Goal: Information Seeking & Learning: Learn about a topic

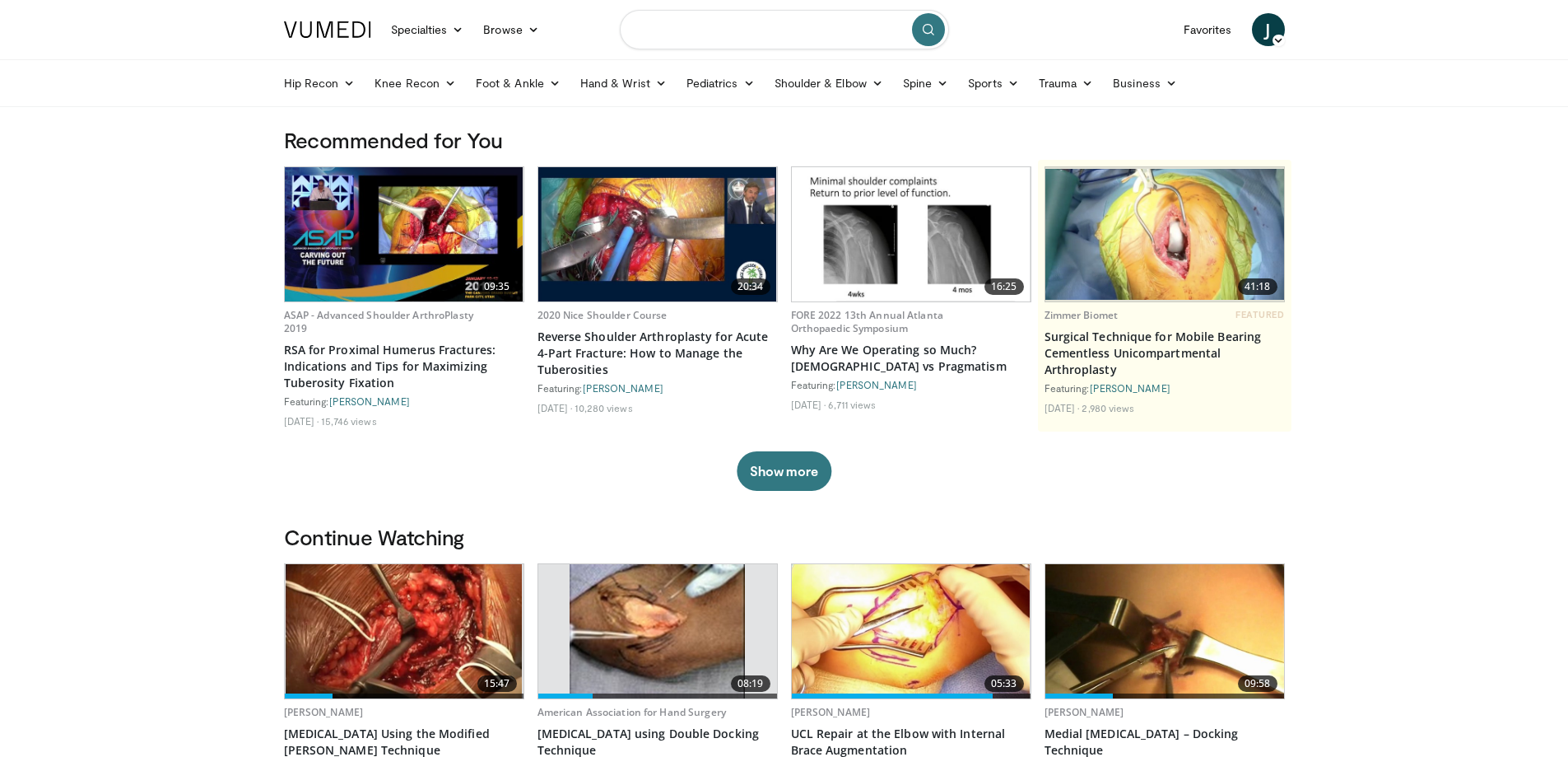
click at [694, 39] on input "Search topics, interventions" at bounding box center [784, 29] width 329 height 40
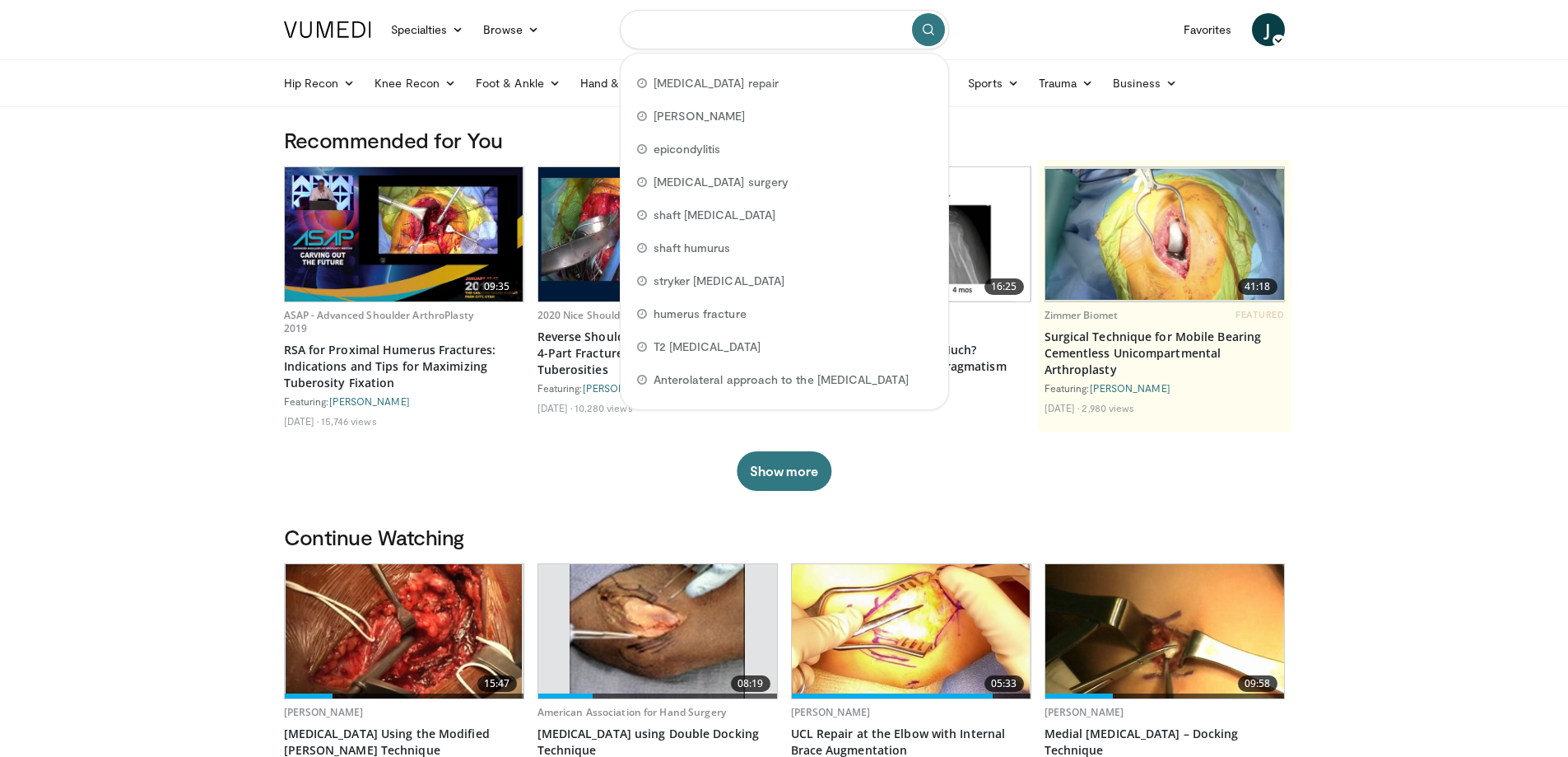
paste input "**********"
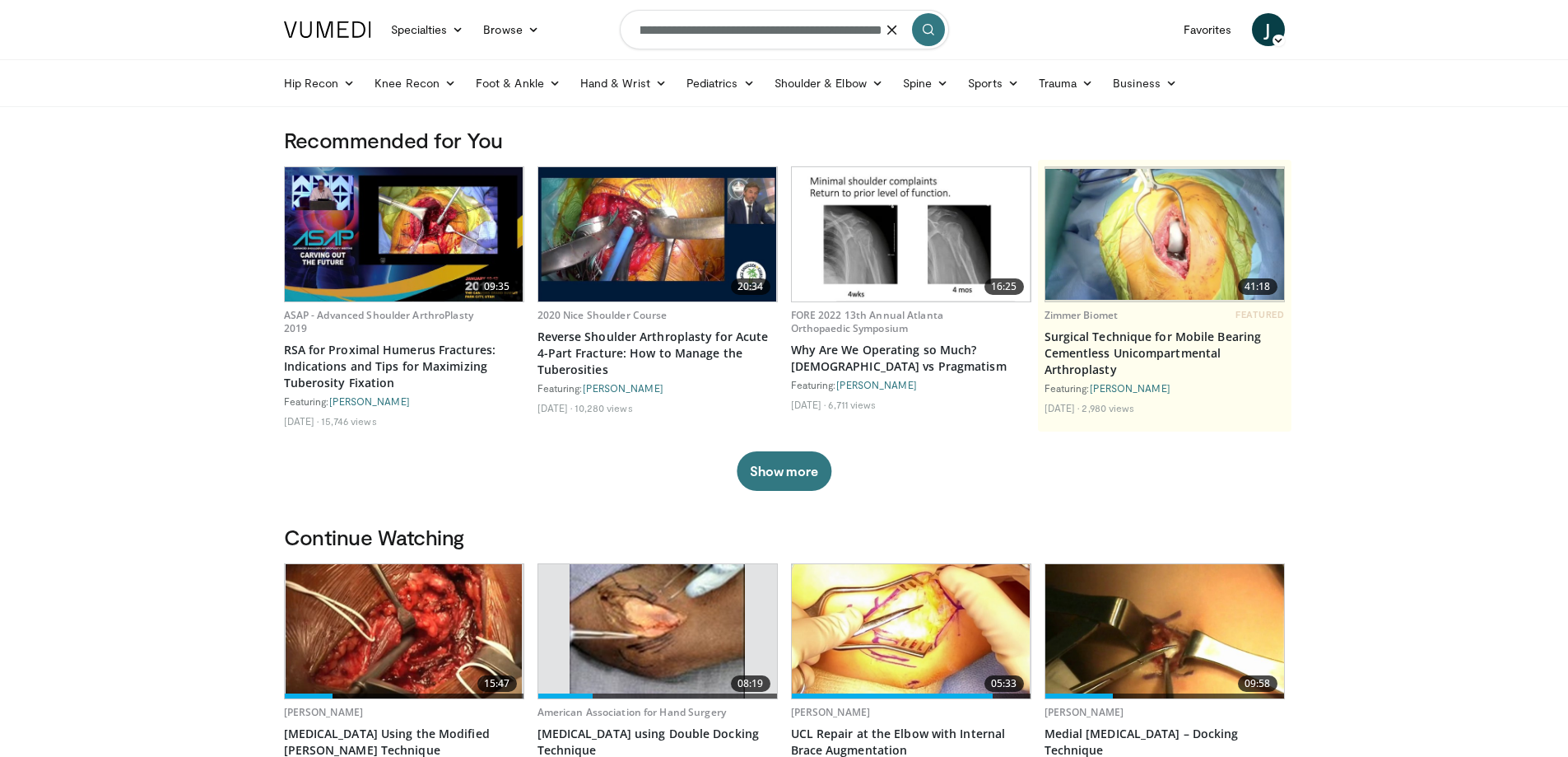
type input "**********"
click at [931, 25] on icon "submit" at bounding box center [929, 29] width 13 height 13
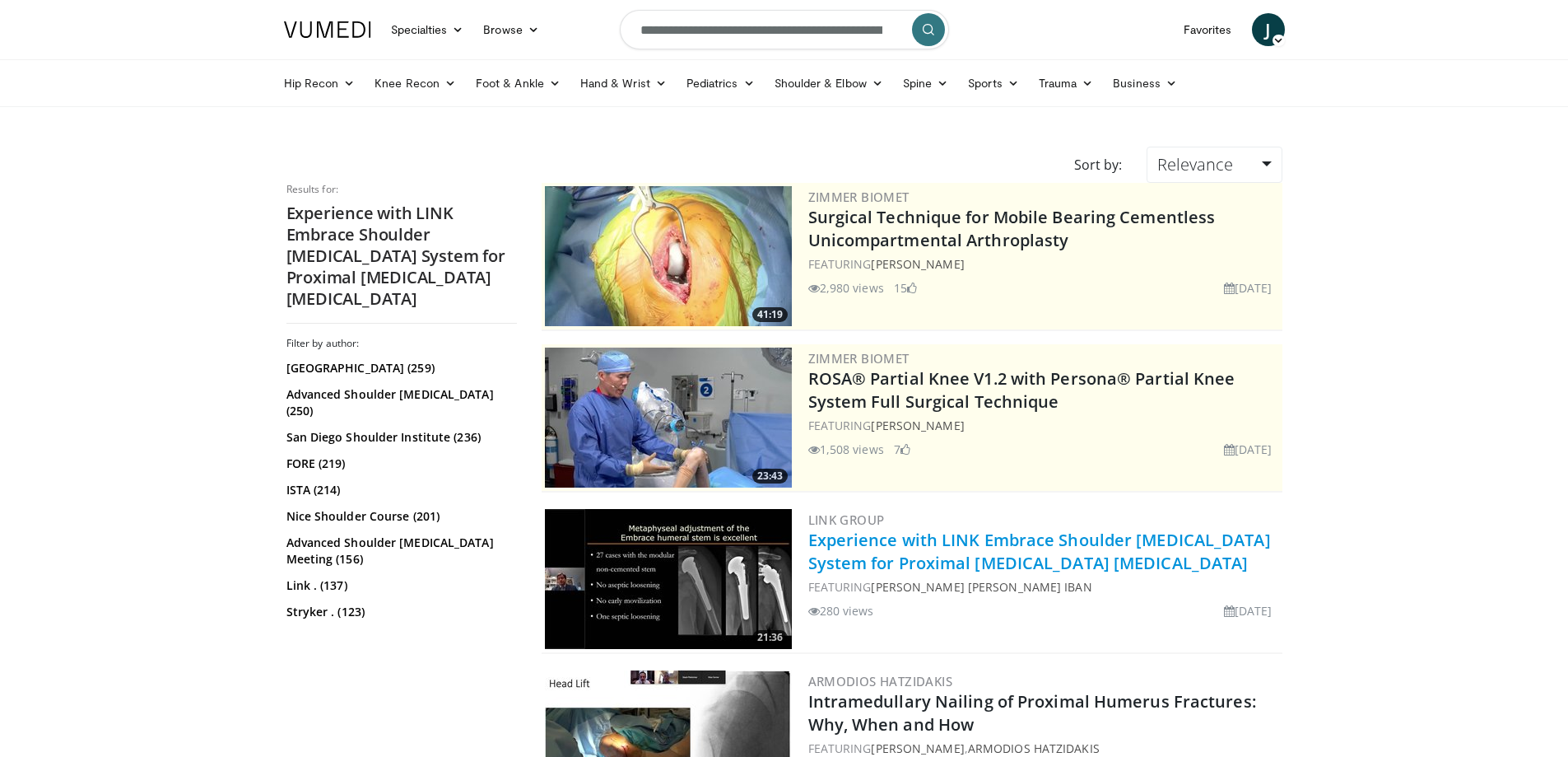
click at [900, 562] on link "Experience with LINK Embrace Shoulder Arthroplasty System for Proximal Humerus …" at bounding box center [1039, 552] width 463 height 46
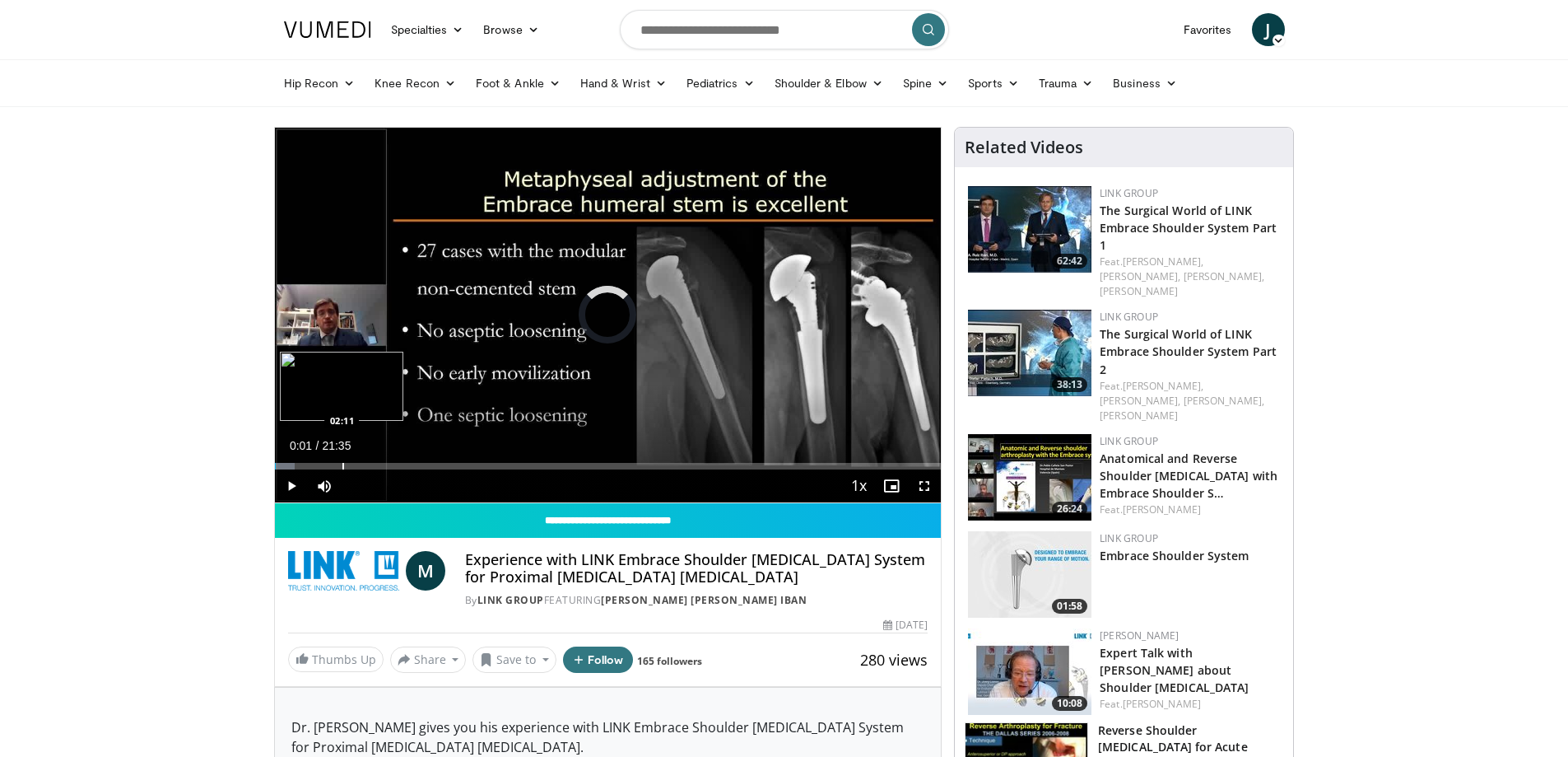
click at [342, 463] on div "Progress Bar" at bounding box center [343, 466] width 2 height 7
click at [414, 463] on div "Loaded : 15.31% 02:13 04:35" at bounding box center [608, 466] width 667 height 7
click at [431, 465] on div "Progress Bar" at bounding box center [432, 466] width 2 height 7
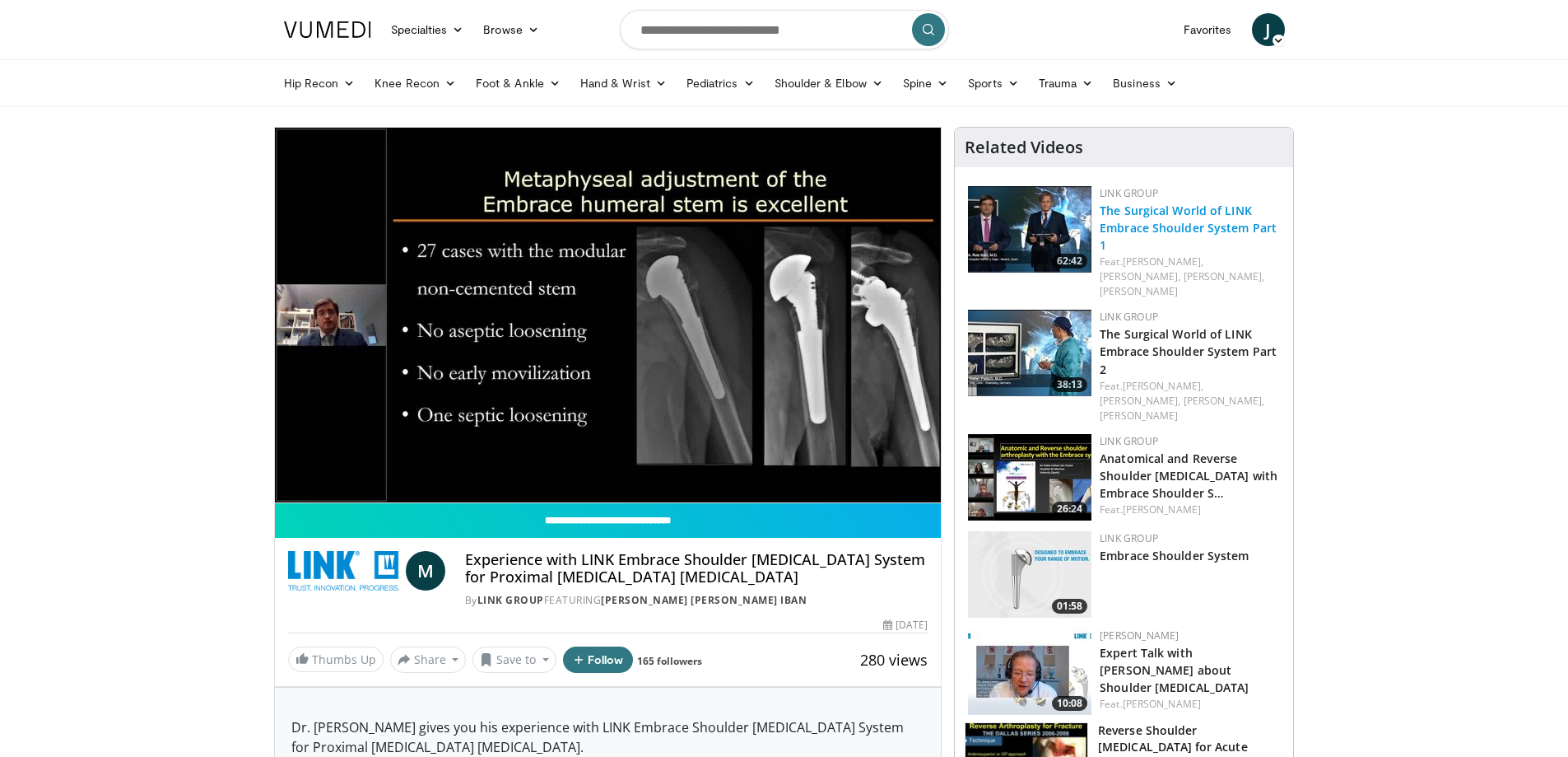
click at [1146, 214] on link "The Surgical World of LINK Embrace Shoulder System Part 1" at bounding box center [1189, 227] width 177 height 50
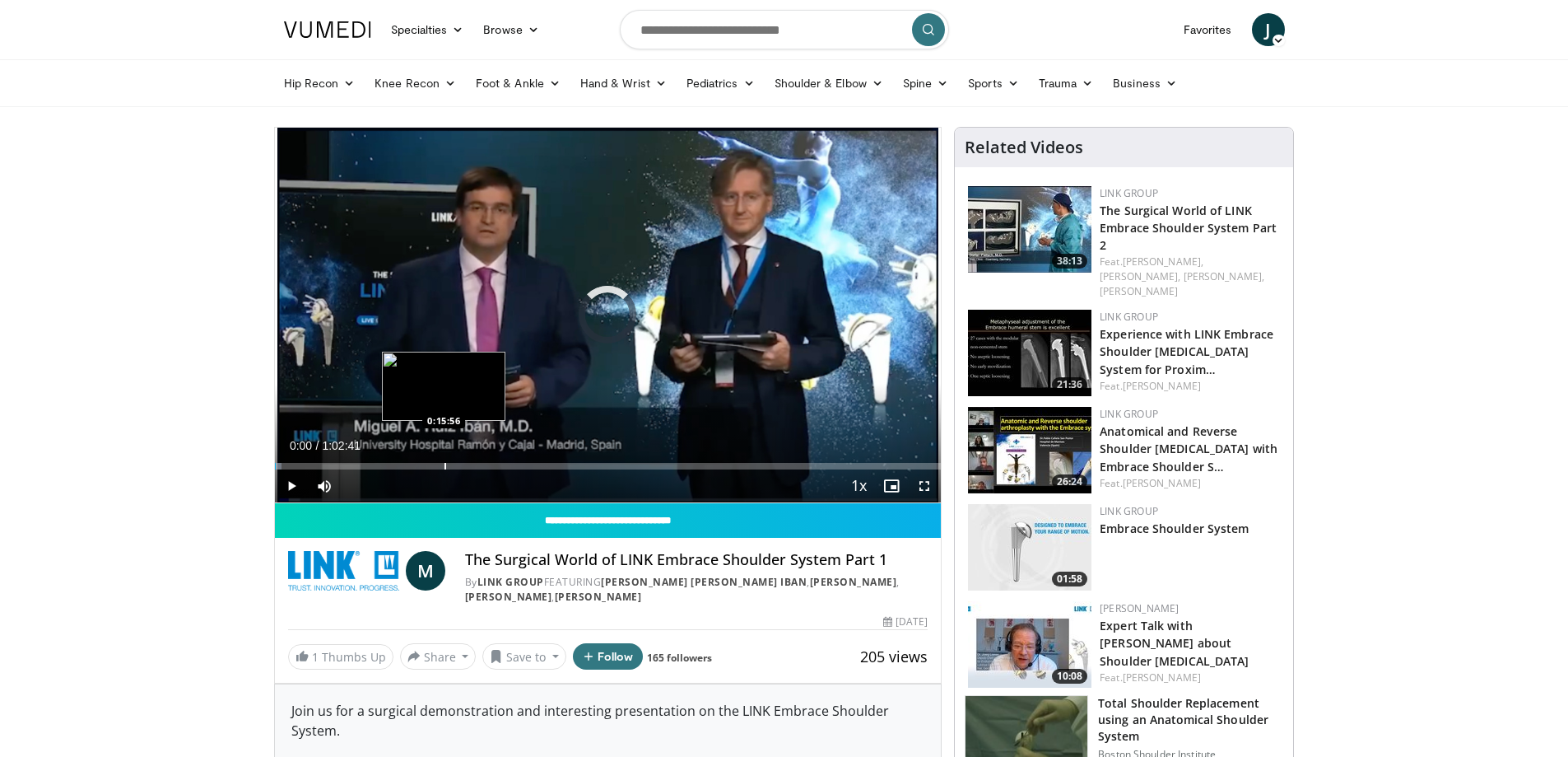
click at [444, 463] on div "Progress Bar" at bounding box center [445, 466] width 2 height 7
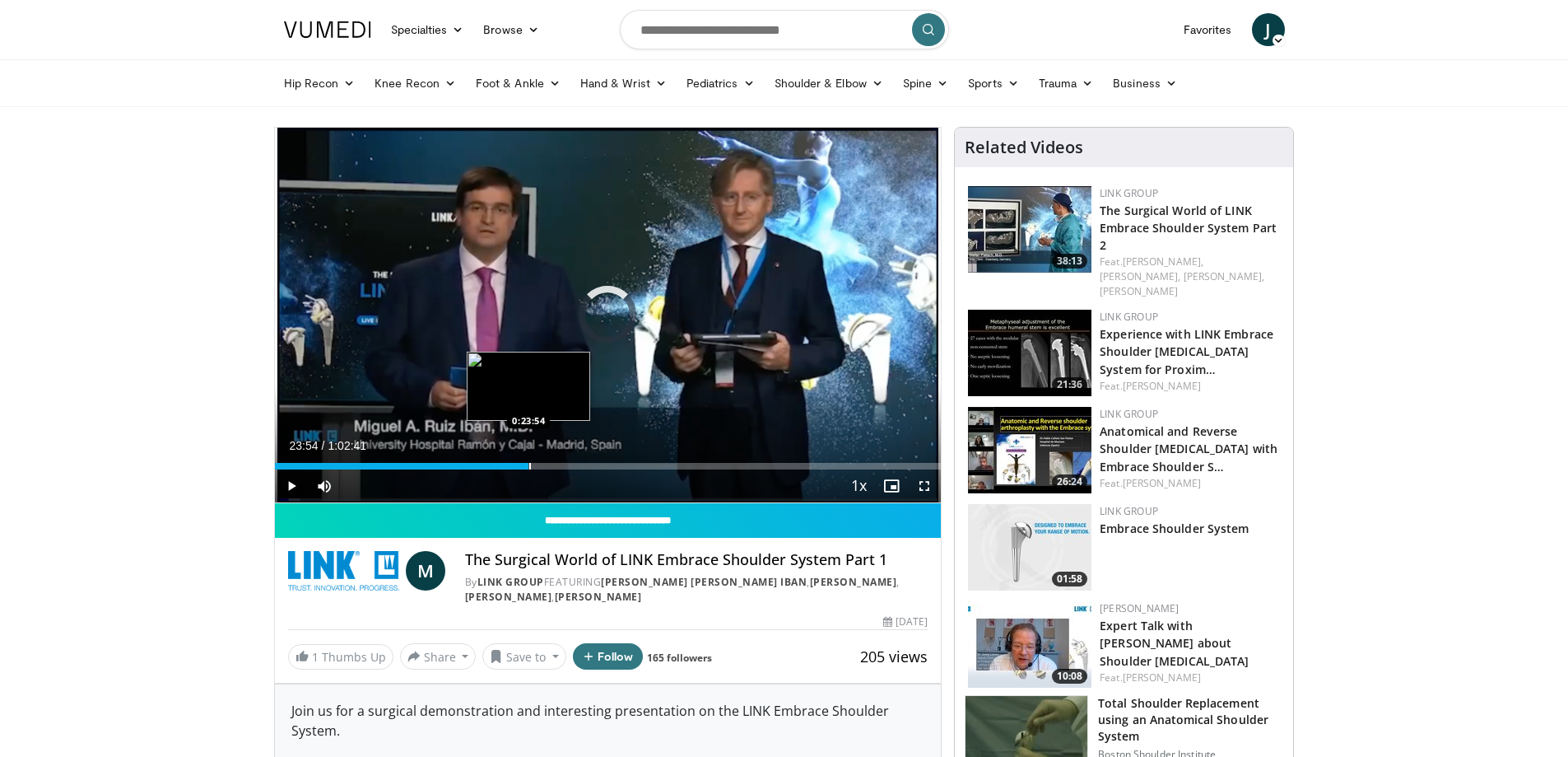
click at [529, 459] on div "Loaded : 25.79% 0:23:54 0:23:54" at bounding box center [608, 461] width 667 height 15
click at [579, 469] on div "Progress Bar" at bounding box center [580, 466] width 2 height 7
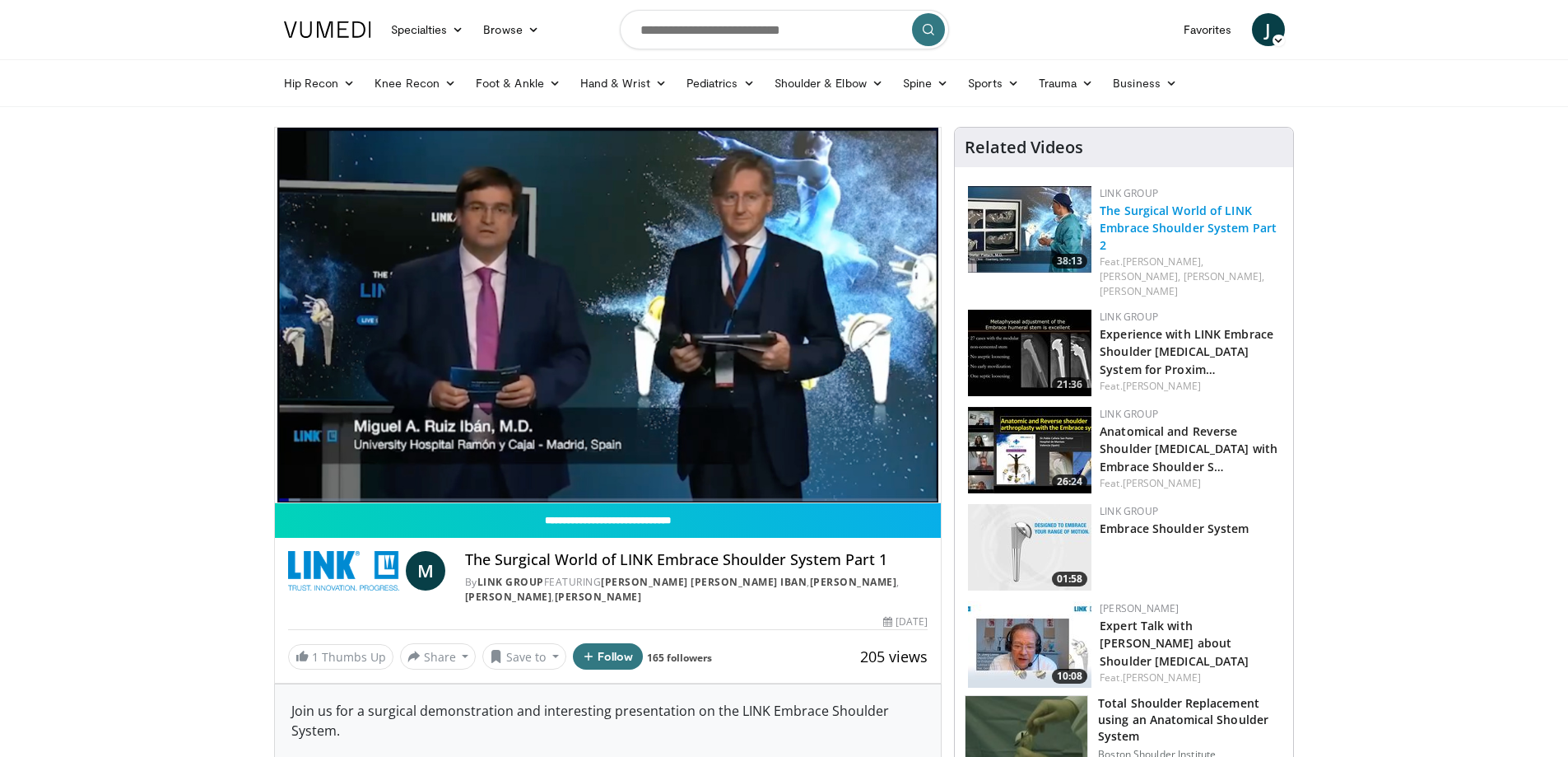
click at [1145, 208] on link "The Surgical World of LINK Embrace Shoulder System Part 2" at bounding box center [1189, 227] width 177 height 50
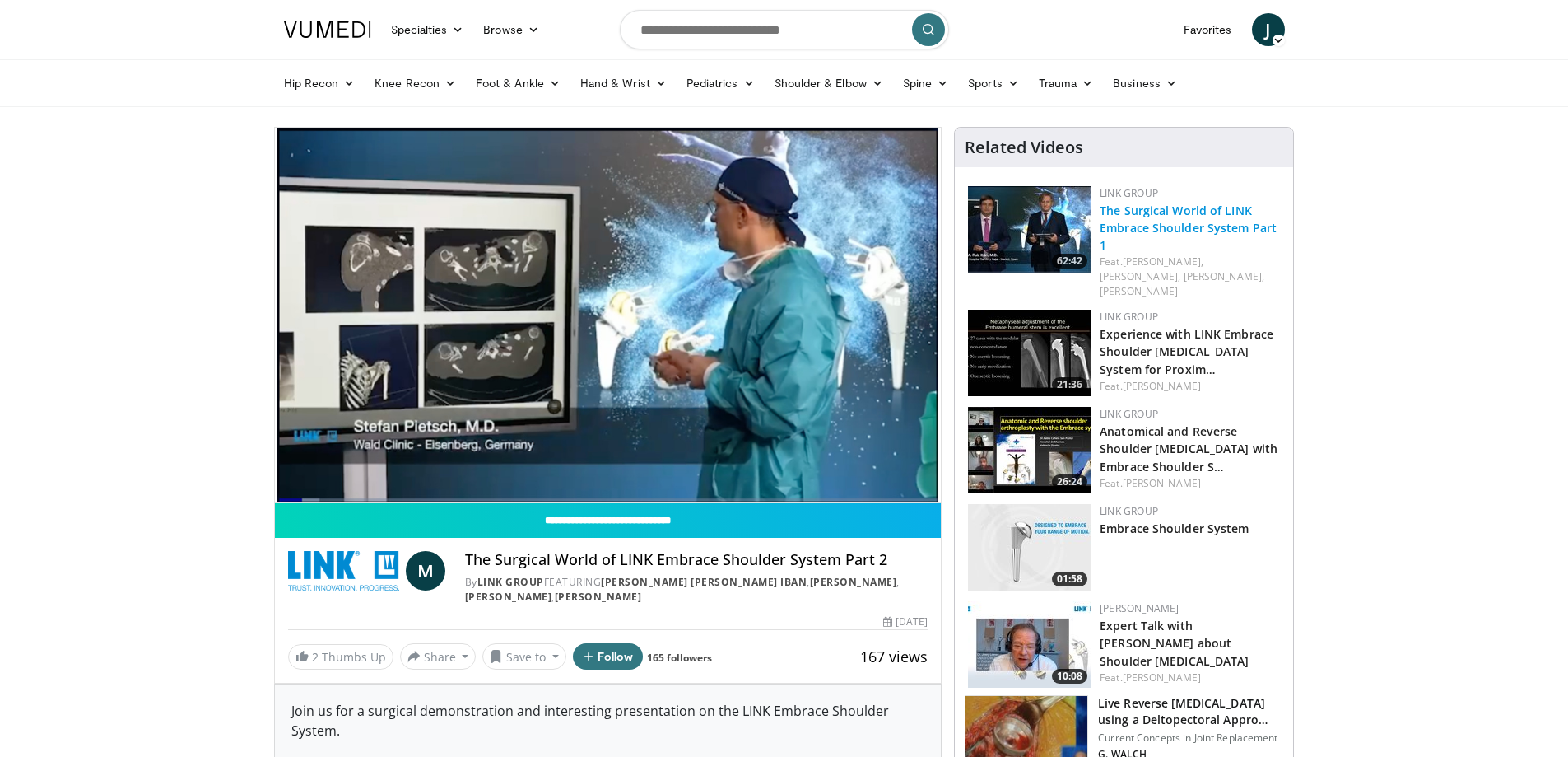
click at [1157, 223] on link "The Surgical World of LINK Embrace Shoulder System Part 1" at bounding box center [1189, 227] width 177 height 50
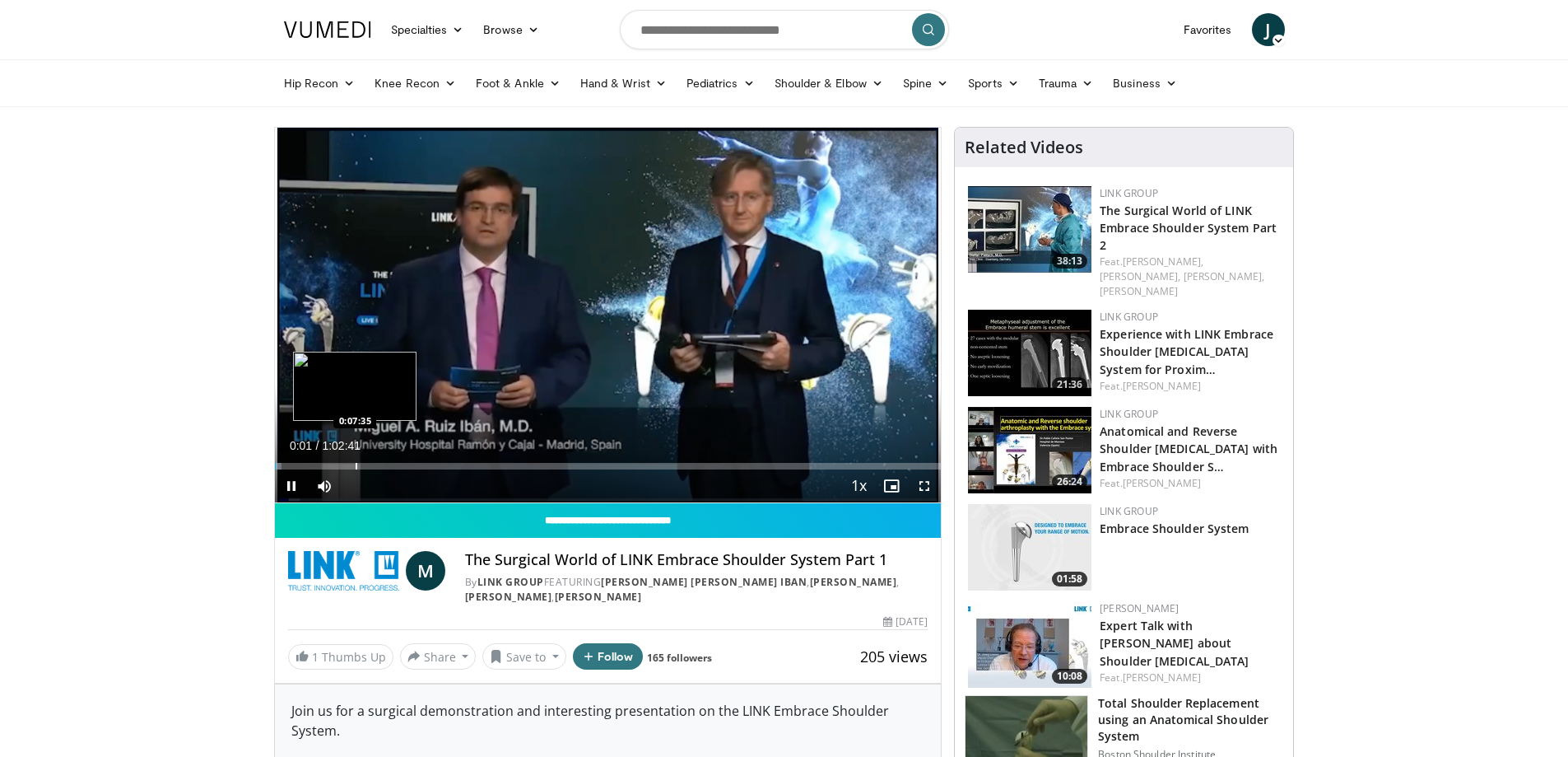
click at [356, 461] on div "Loaded : 1.05% 0:00:01 0:07:35" at bounding box center [608, 461] width 667 height 15
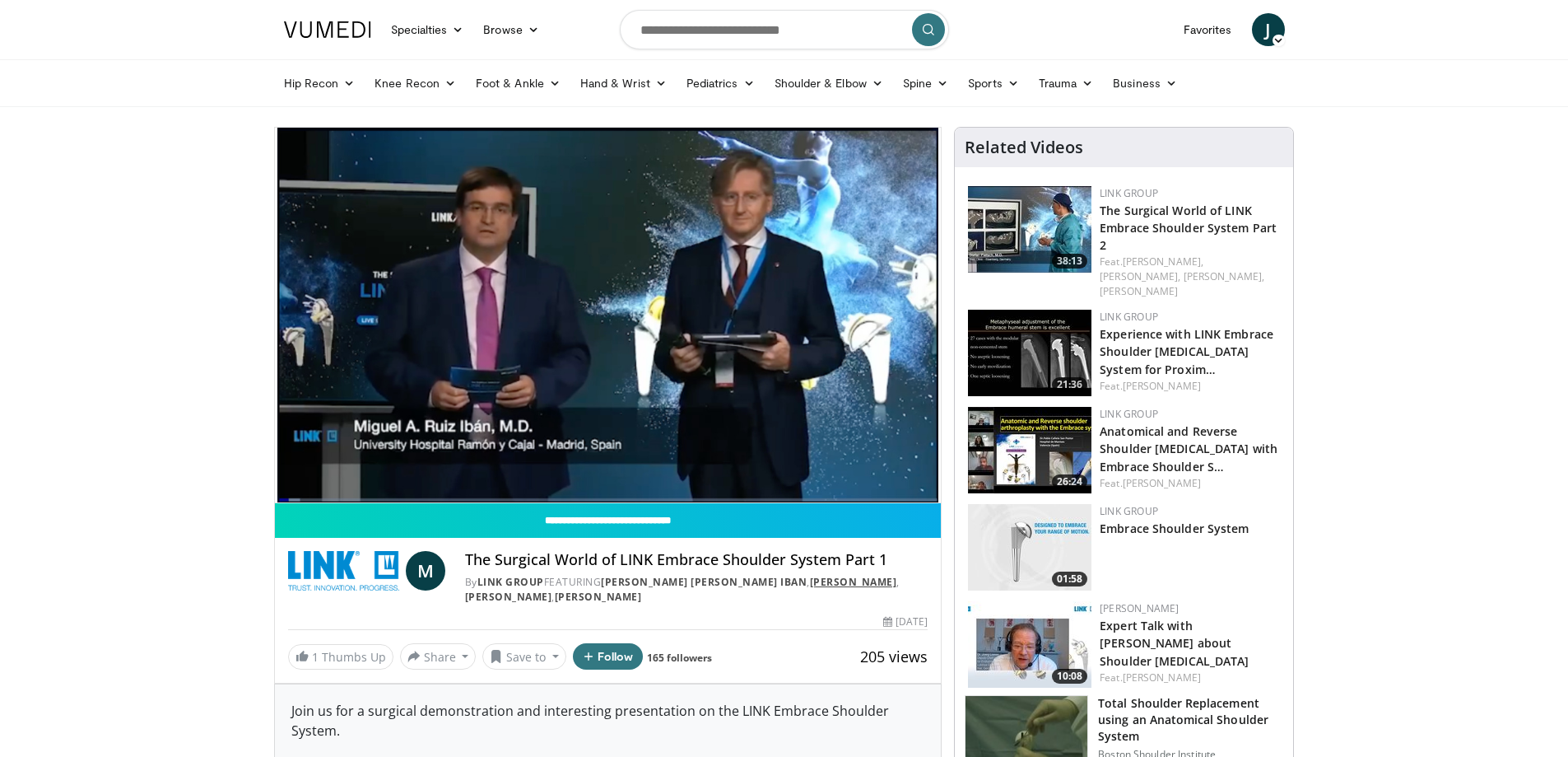
click at [810, 582] on link "[PERSON_NAME]" at bounding box center [854, 581] width 87 height 14
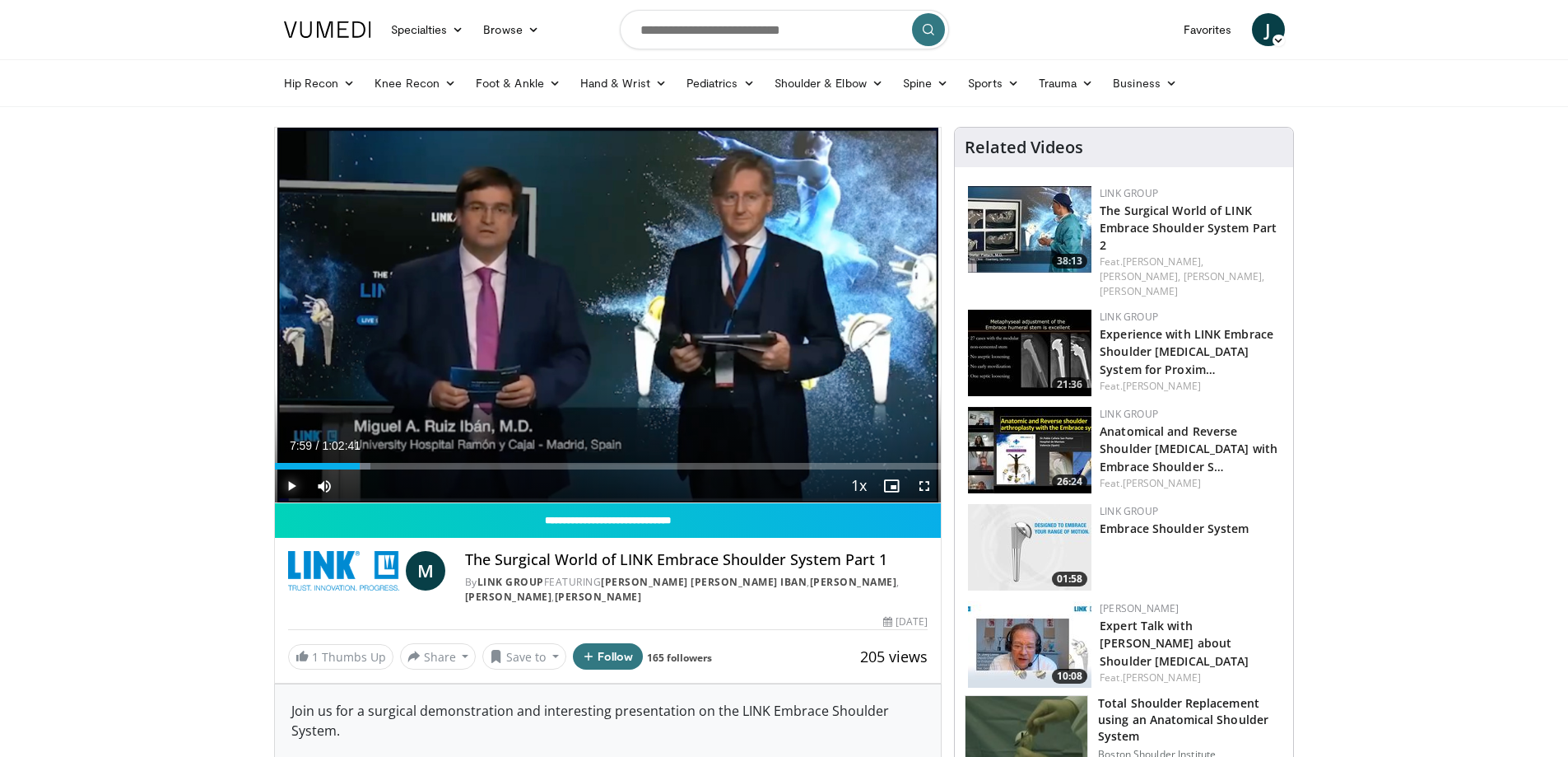
click at [293, 489] on span "Video Player" at bounding box center [291, 485] width 33 height 33
click at [288, 463] on div "Progress Bar" at bounding box center [289, 466] width 2 height 7
click at [928, 483] on span "Video Player" at bounding box center [924, 485] width 33 height 33
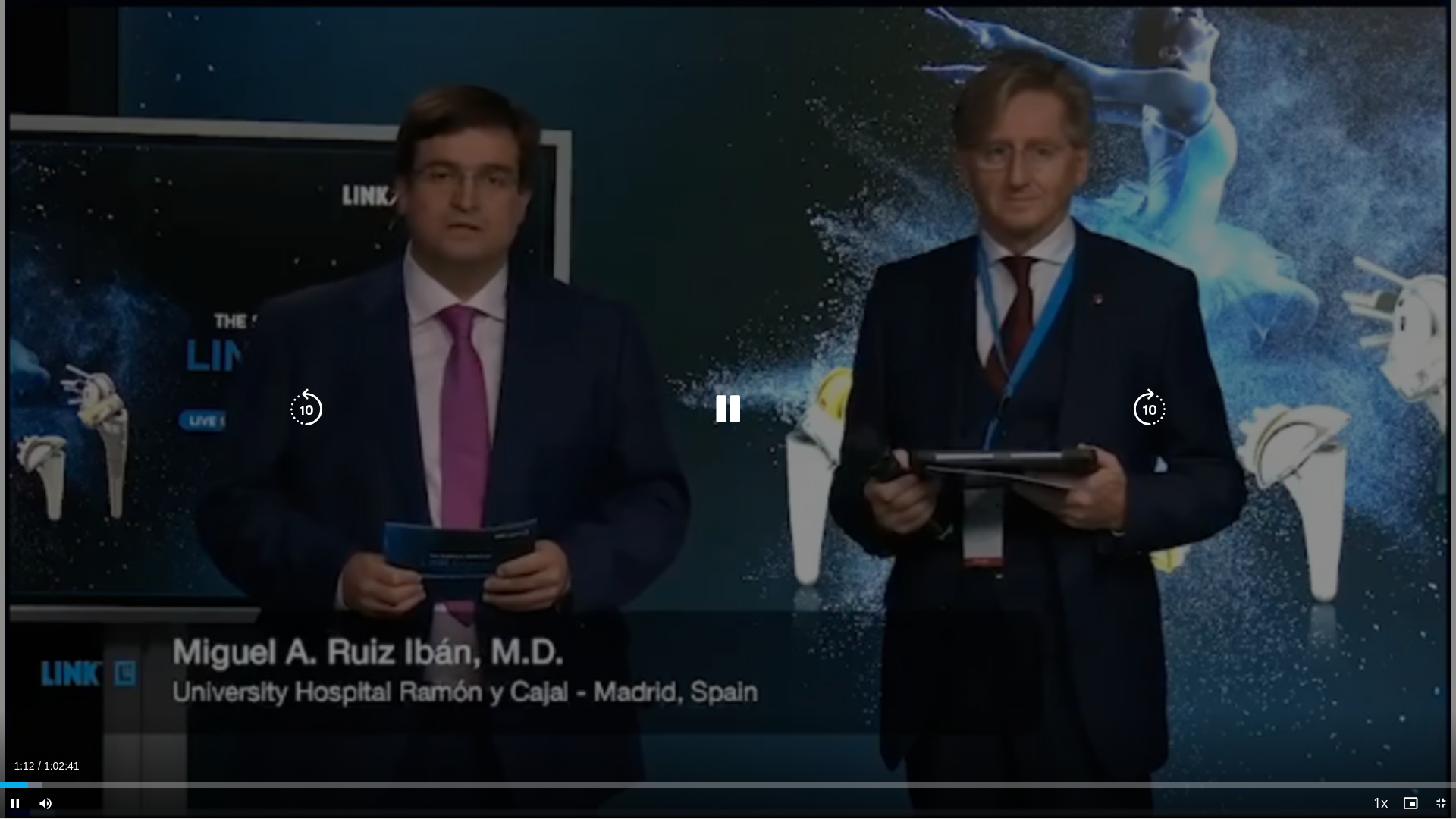
click at [597, 550] on div "10 seconds Tap to unmute" at bounding box center [728, 409] width 1456 height 818
click at [711, 426] on icon "Video Player" at bounding box center [728, 409] width 42 height 42
click at [723, 416] on icon "Video Player" at bounding box center [728, 409] width 42 height 42
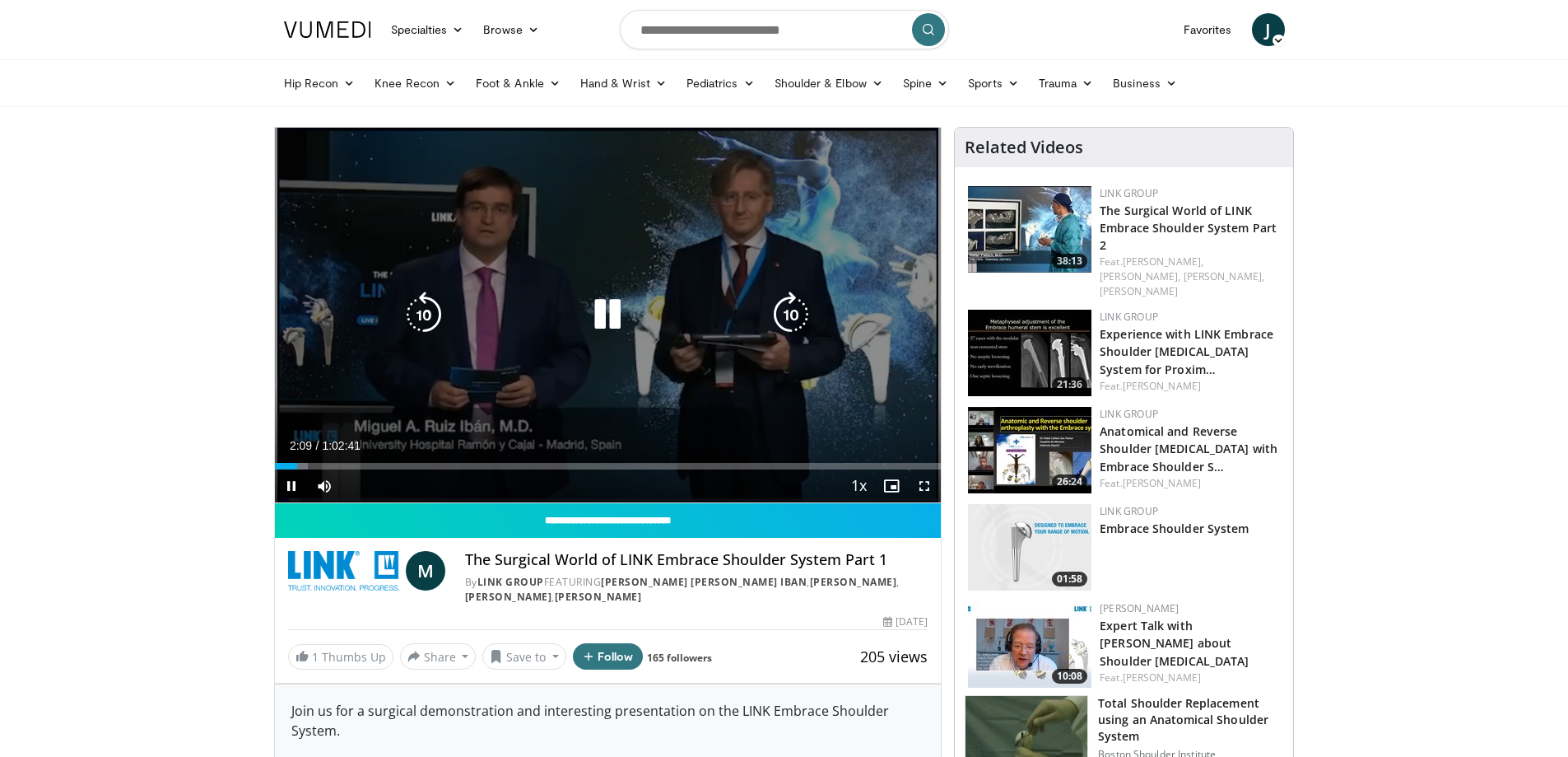
click at [582, 223] on div "10 seconds Tap to unmute" at bounding box center [608, 315] width 667 height 375
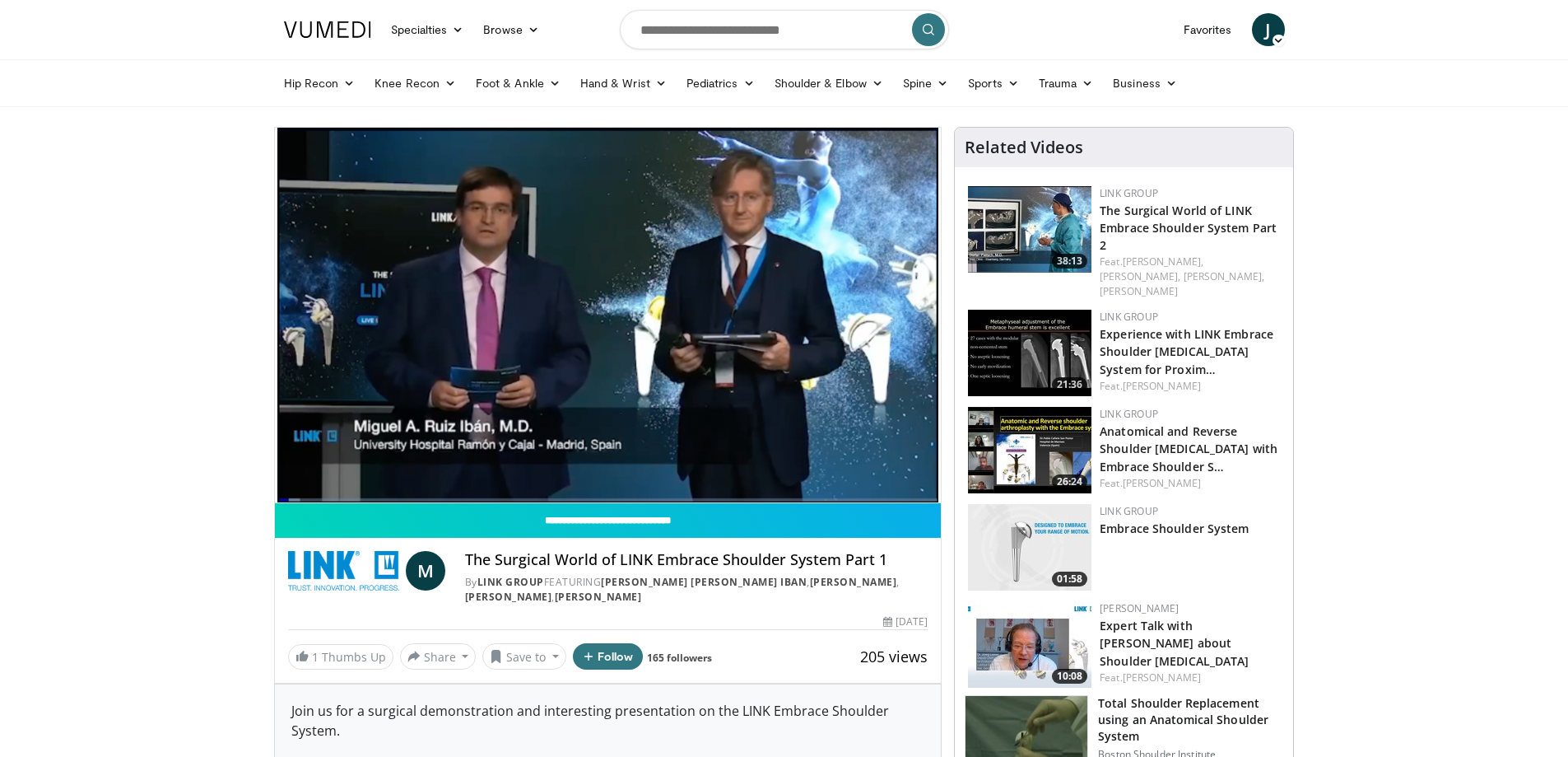
click at [582, 223] on div "10 seconds Tap to unmute" at bounding box center [608, 315] width 667 height 375
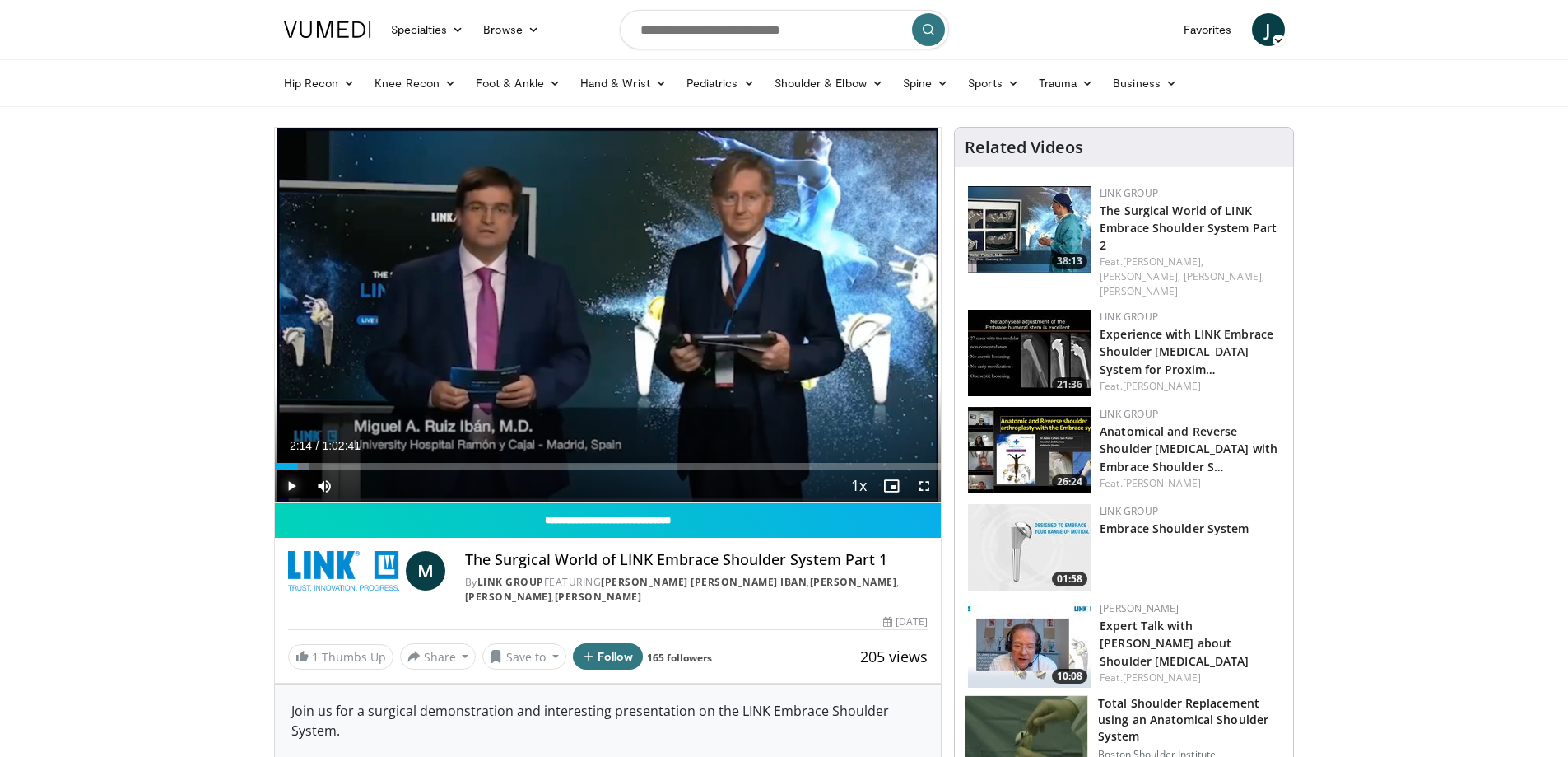
click at [285, 490] on span "Video Player" at bounding box center [291, 485] width 33 height 33
click at [396, 459] on div "Loaded : 6.06% 0:02:46 0:11:22" at bounding box center [608, 461] width 667 height 15
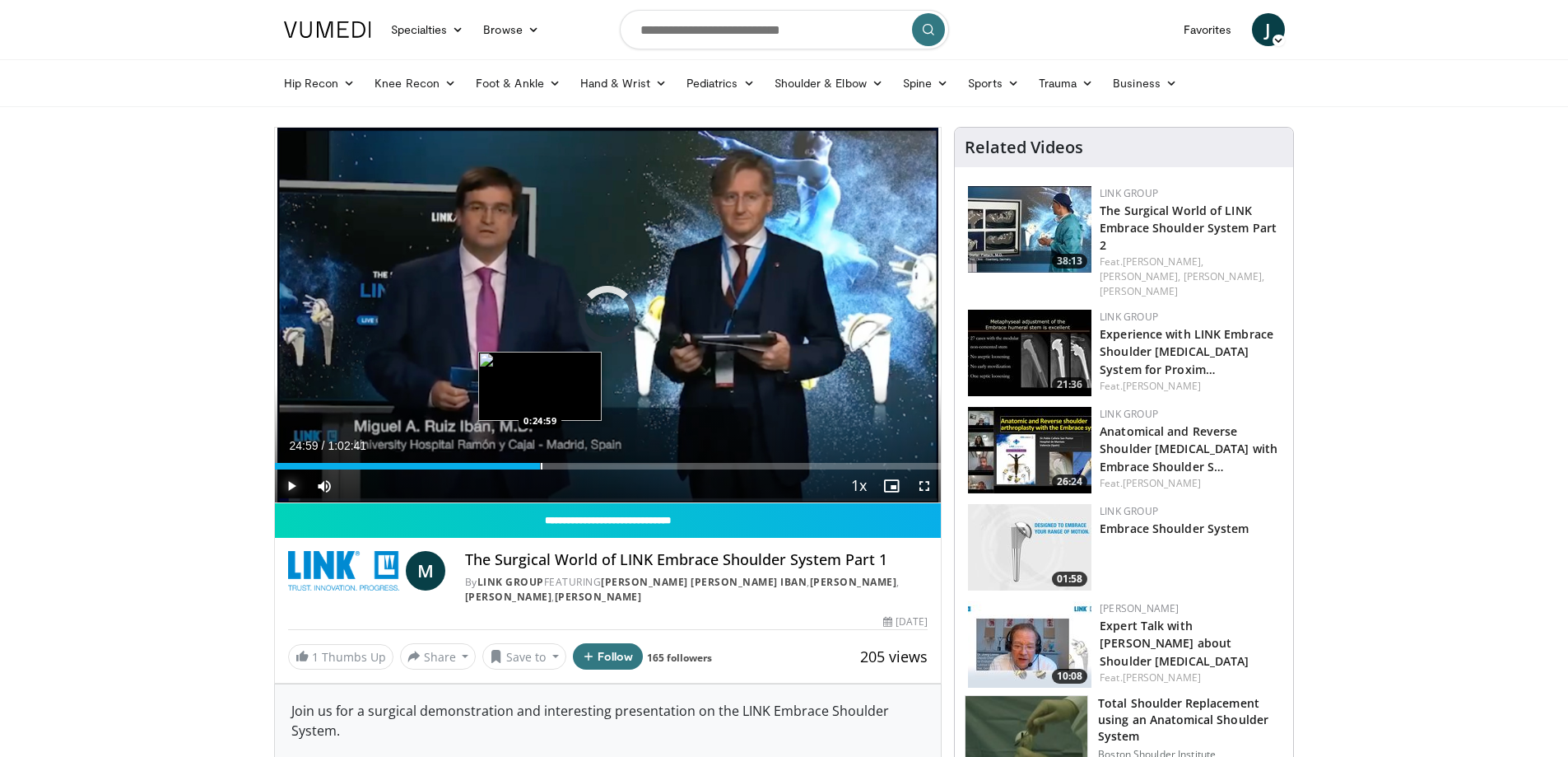
click at [540, 461] on div "Loaded : 20.74% 0:24:59 0:24:59" at bounding box center [608, 461] width 667 height 15
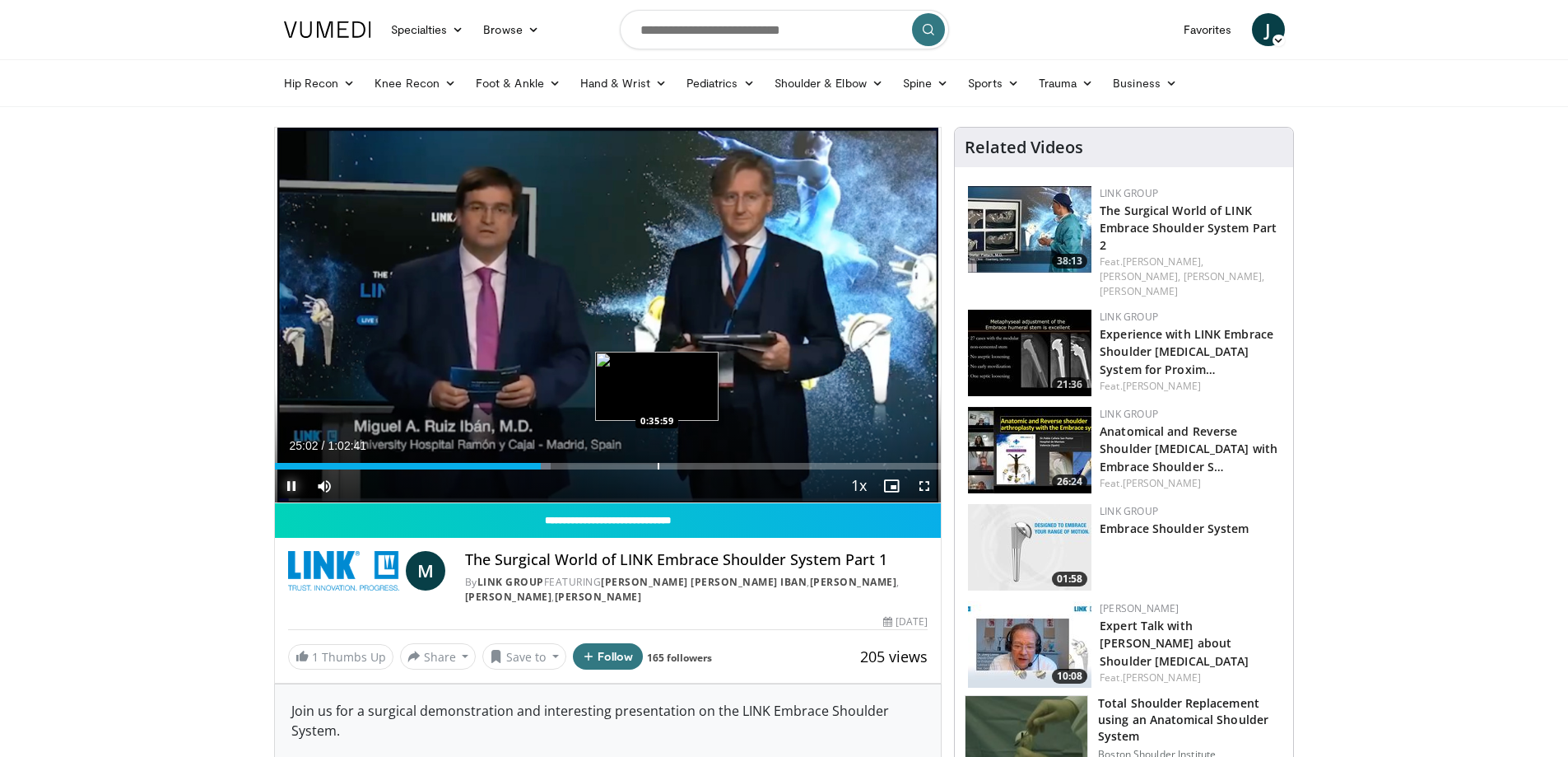
click at [657, 457] on div "Loaded : 41.40% 0:25:02 0:35:59" at bounding box center [608, 461] width 667 height 15
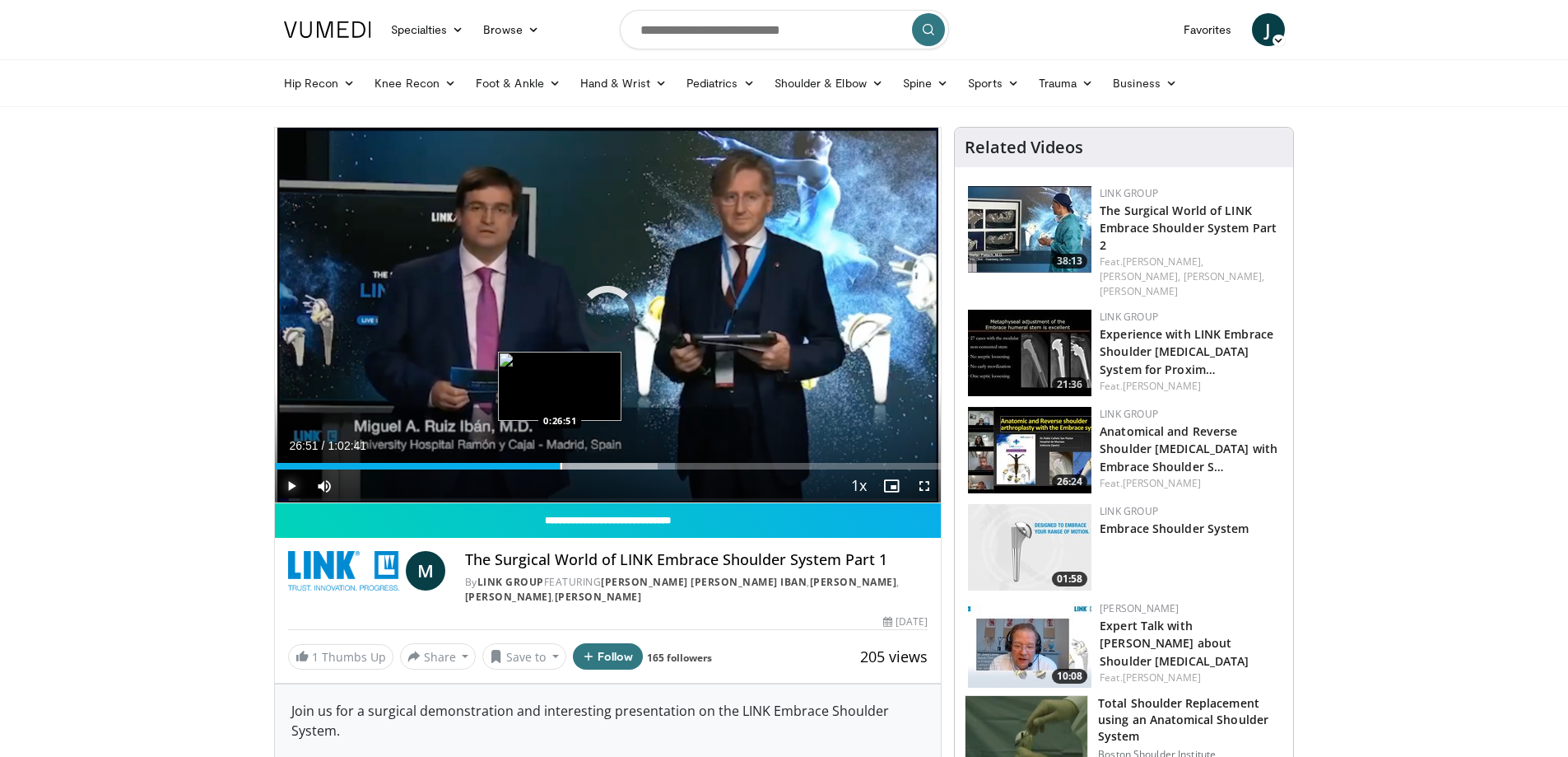
click at [560, 455] on div "Loaded : 60.08% 0:26:51 0:26:51" at bounding box center [608, 461] width 667 height 15
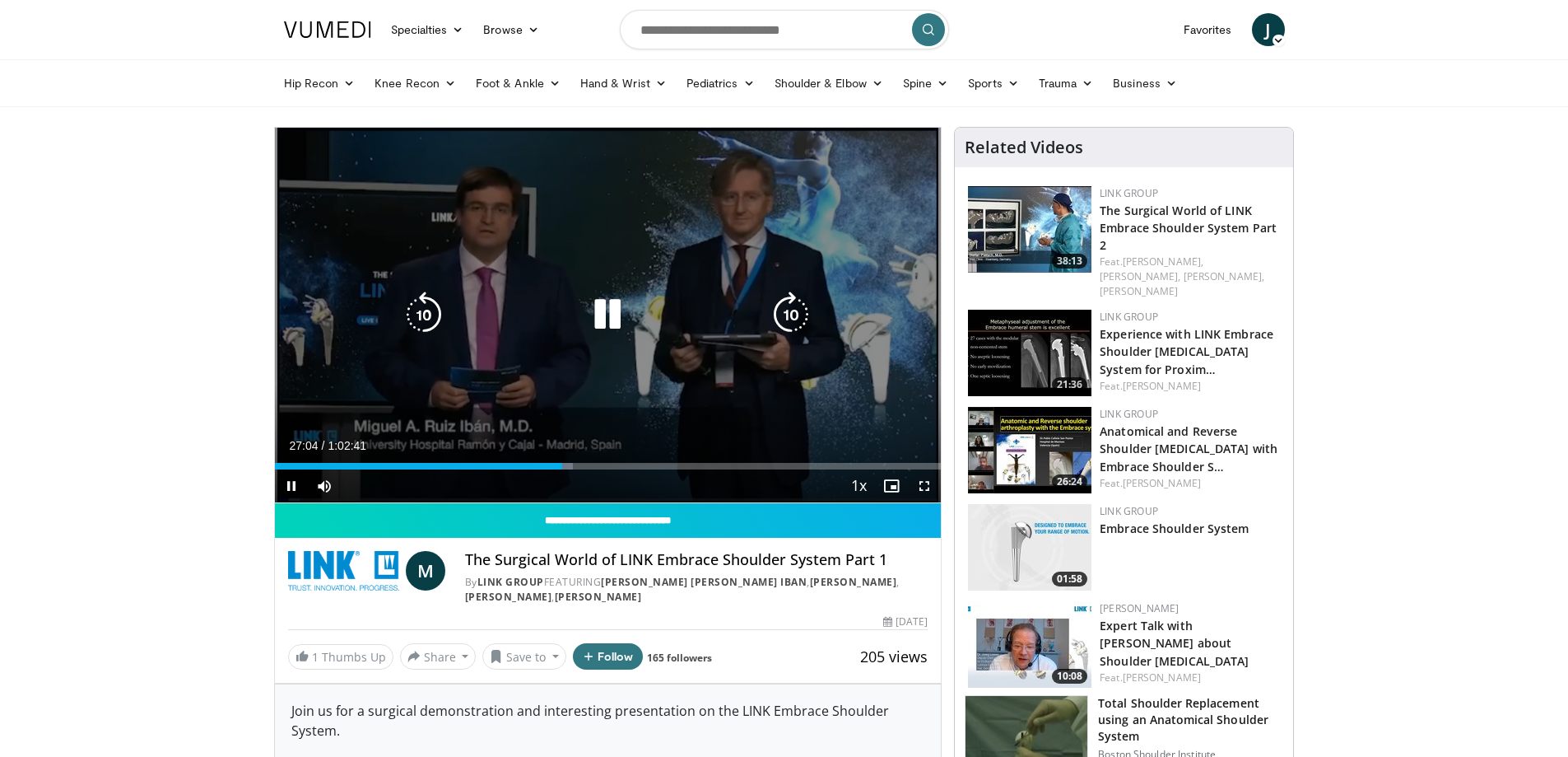
click at [604, 397] on div "10 seconds Tap to unmute" at bounding box center [608, 315] width 667 height 375
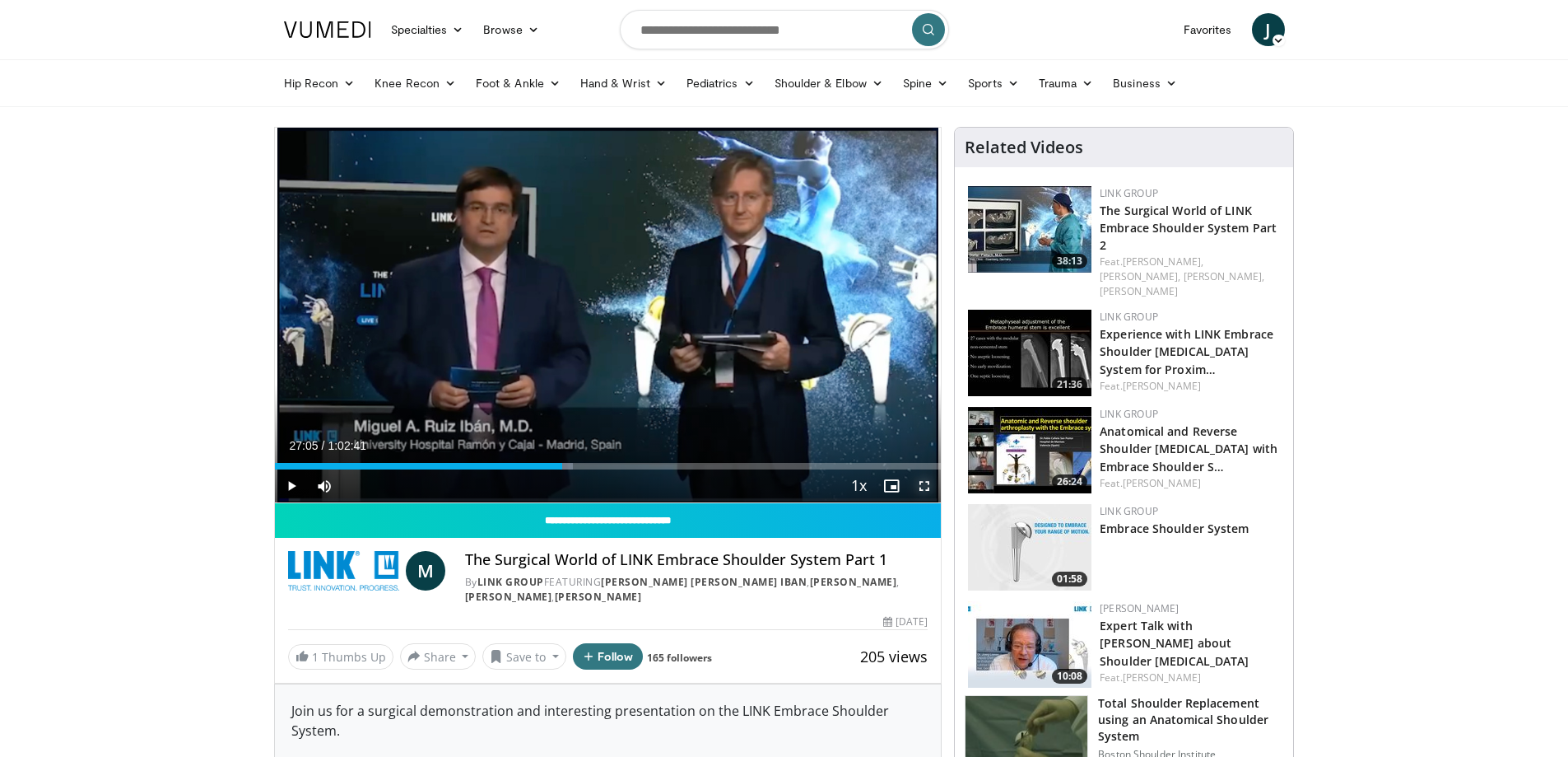
click at [929, 487] on span "Video Player" at bounding box center [924, 485] width 33 height 33
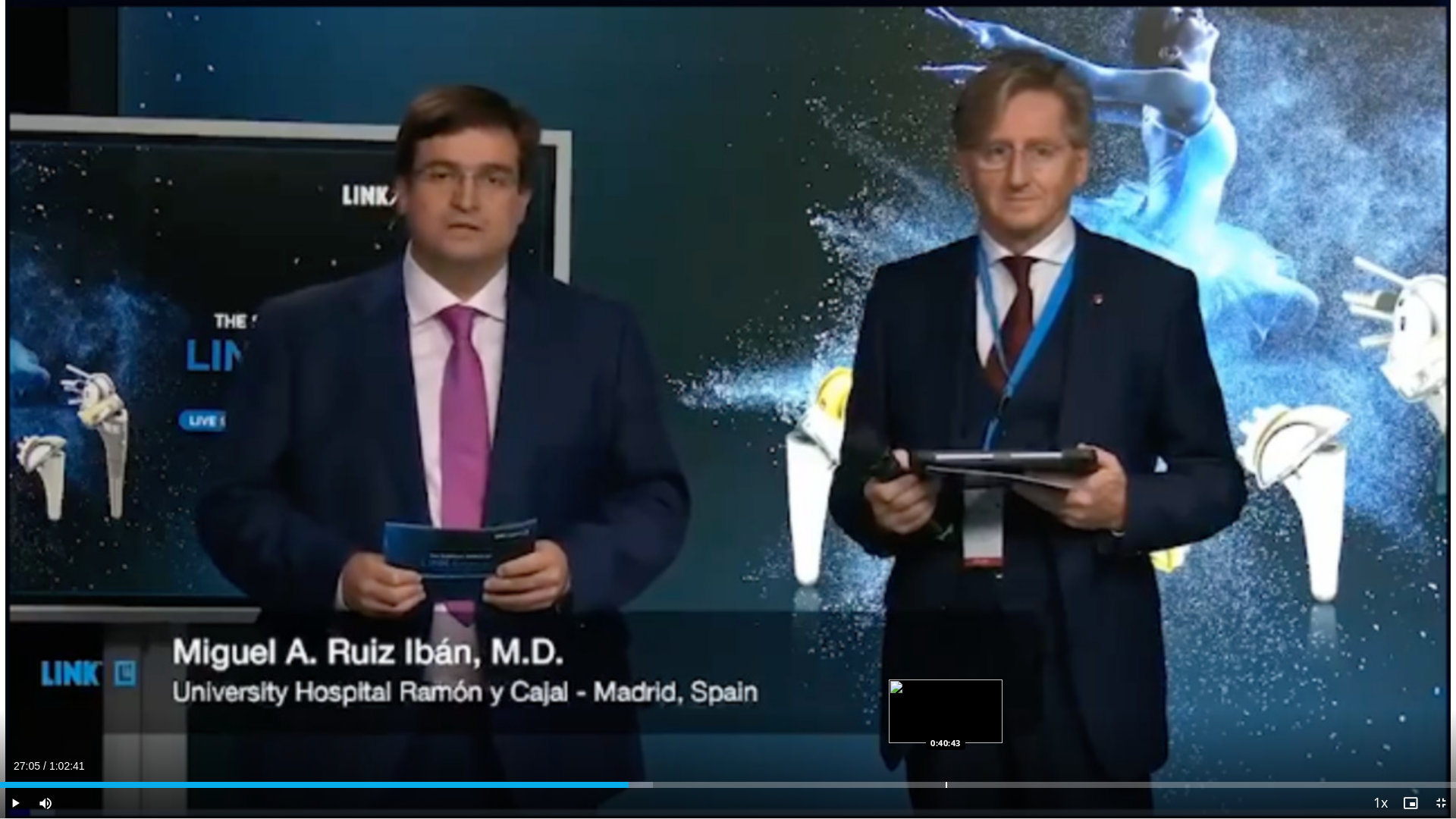
click at [946, 696] on div "Progress Bar" at bounding box center [947, 785] width 2 height 6
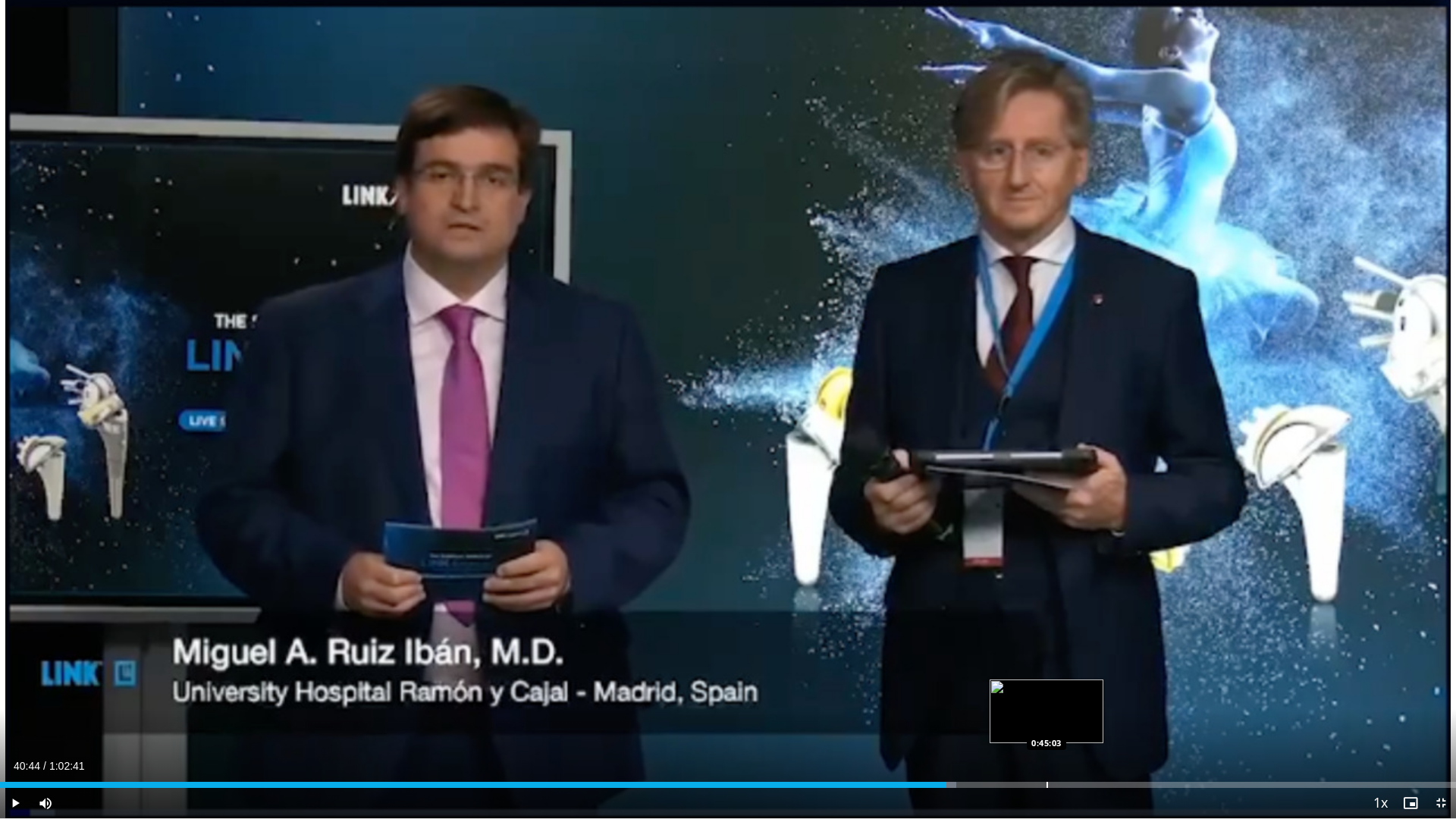
click at [1048, 696] on div "Loaded : 65.67% 0:40:44 0:45:03" at bounding box center [728, 780] width 1456 height 14
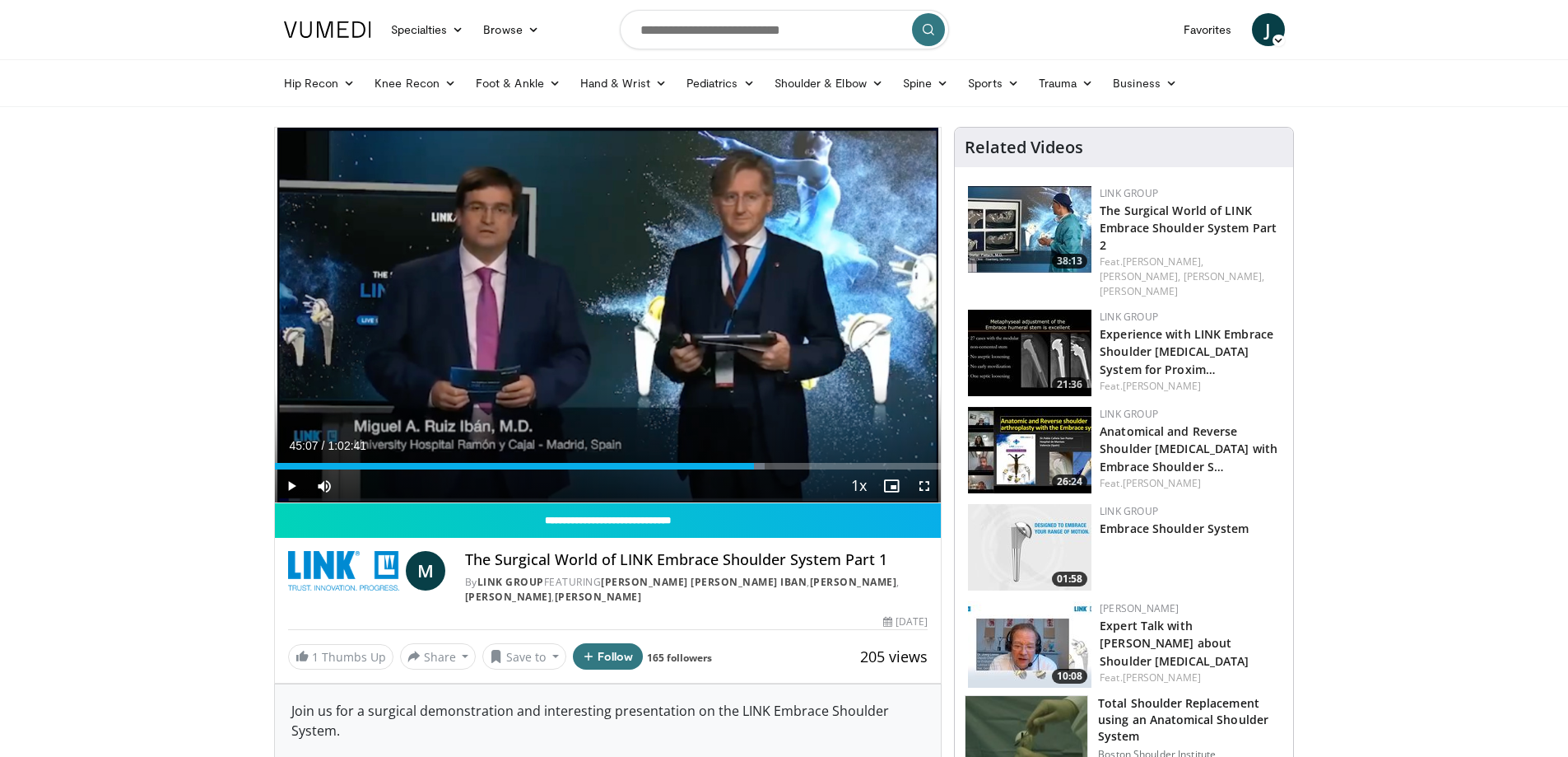
click at [293, 486] on span "Video Player" at bounding box center [291, 485] width 33 height 33
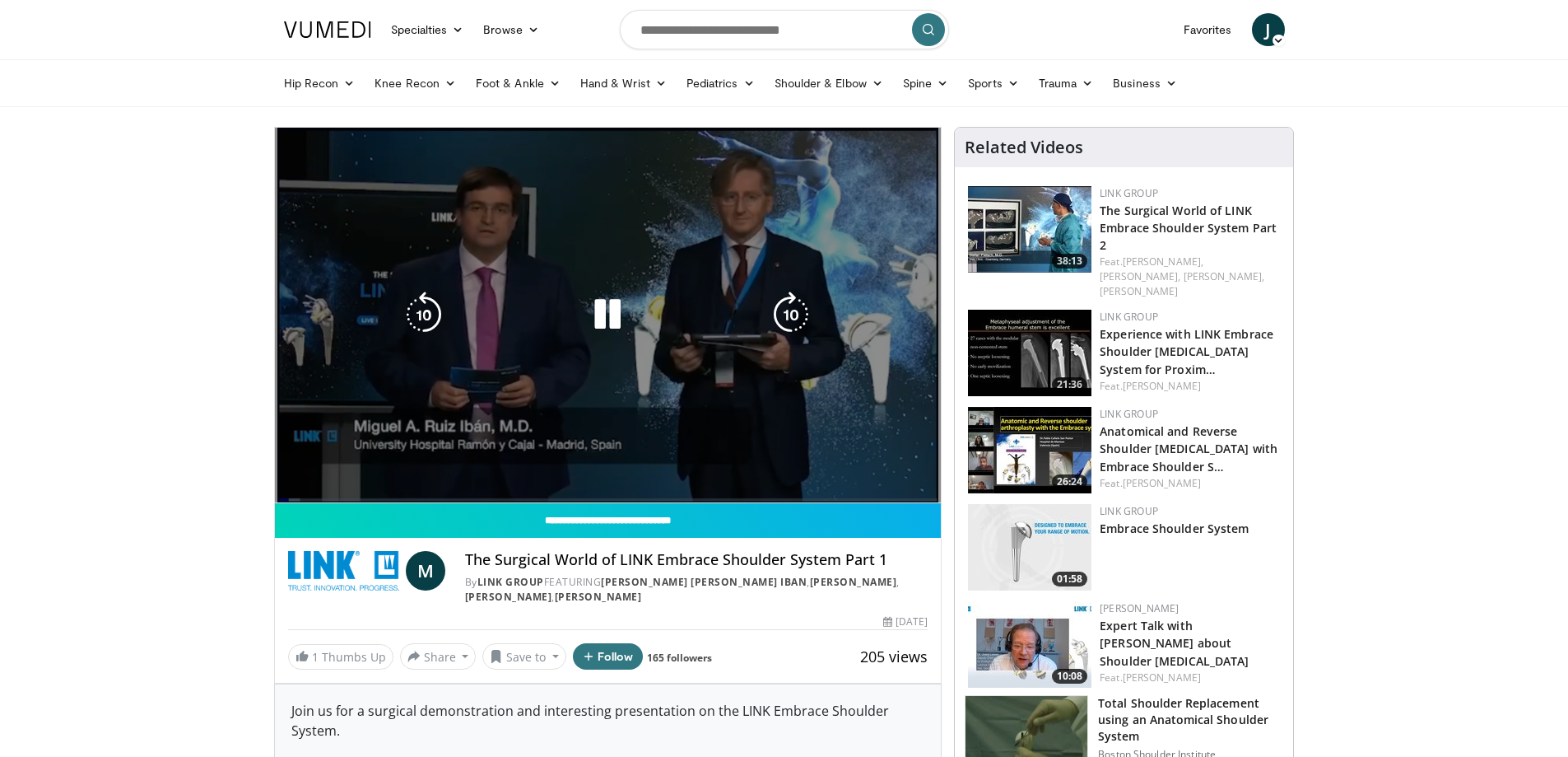
click at [293, 488] on div "10 seconds Tap to unmute" at bounding box center [608, 315] width 667 height 375
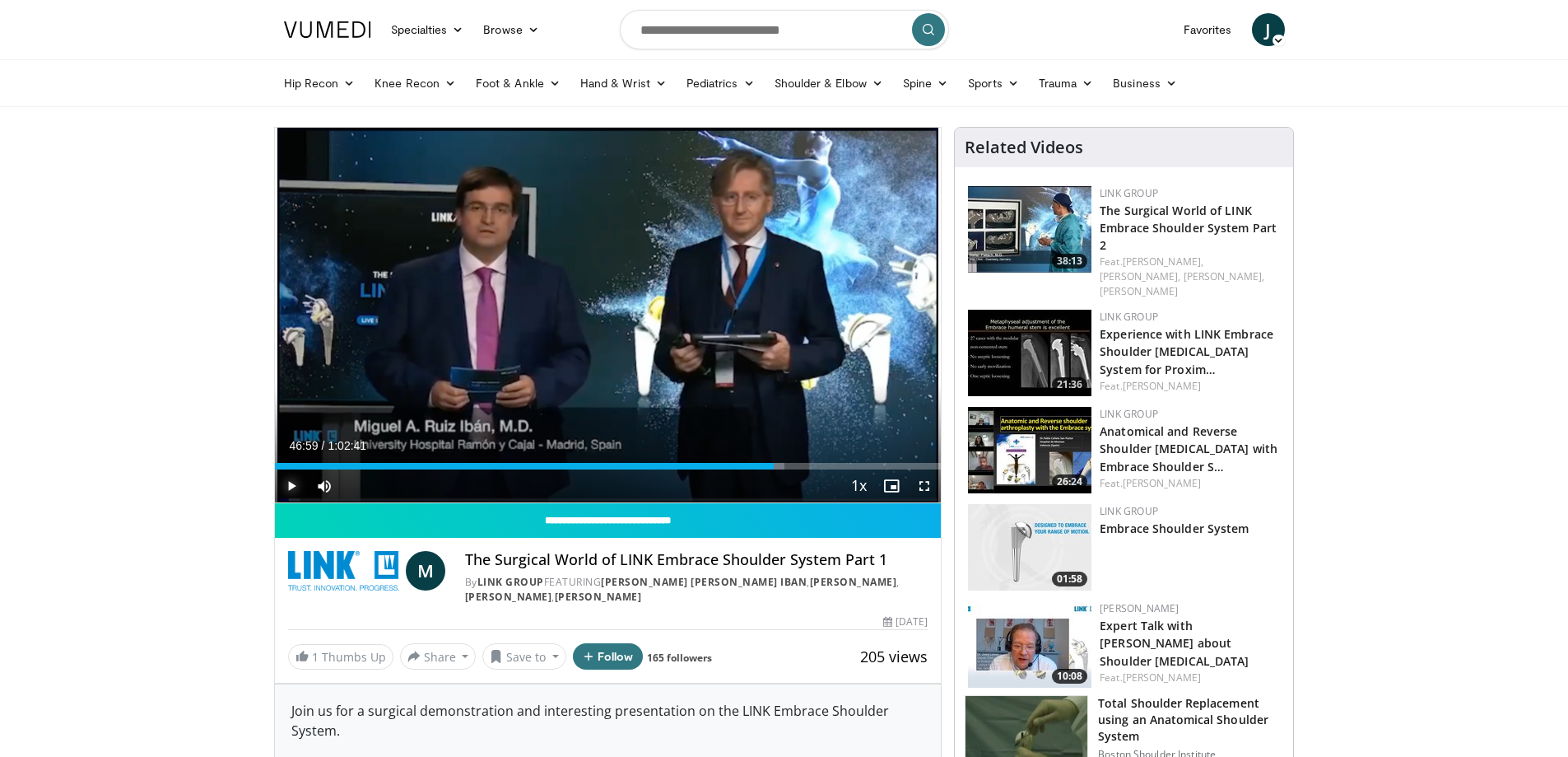
click at [294, 479] on span "Video Player" at bounding box center [291, 485] width 33 height 33
drag, startPoint x: 775, startPoint y: 465, endPoint x: 788, endPoint y: 463, distance: 13.2
click at [789, 463] on div "Progress Bar" at bounding box center [790, 466] width 2 height 7
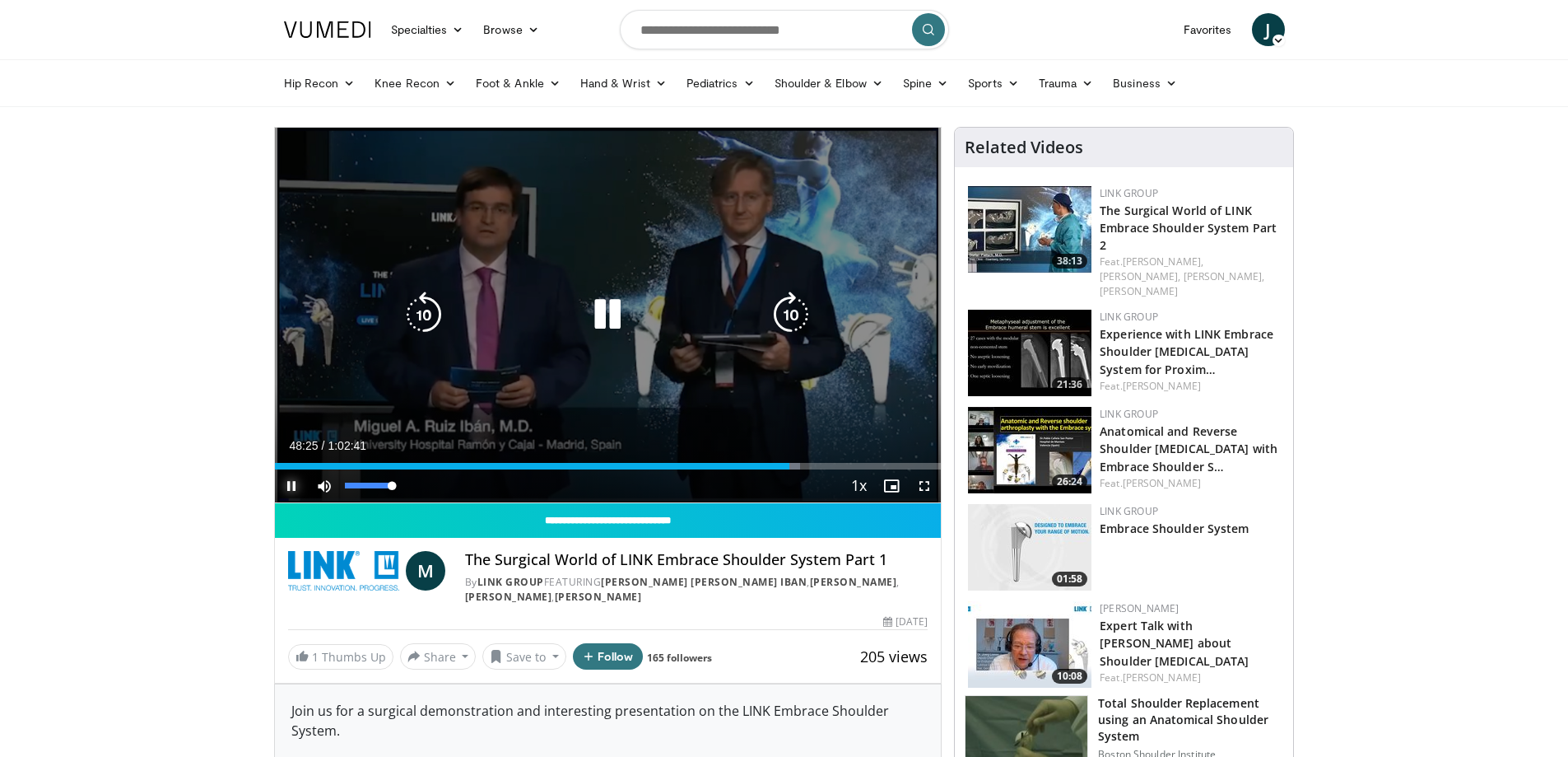
click at [399, 487] on div "Mute 100%" at bounding box center [365, 485] width 115 height 33
click at [681, 297] on div "10 seconds Tap to unmute" at bounding box center [608, 315] width 667 height 375
